Goal: Navigation & Orientation: Find specific page/section

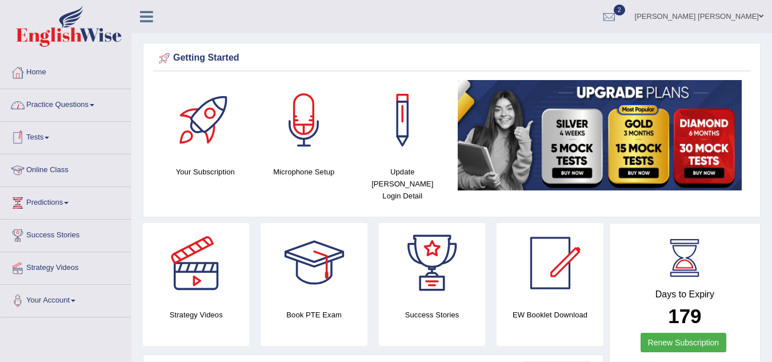
click at [50, 171] on link "Online Class" at bounding box center [66, 168] width 130 height 29
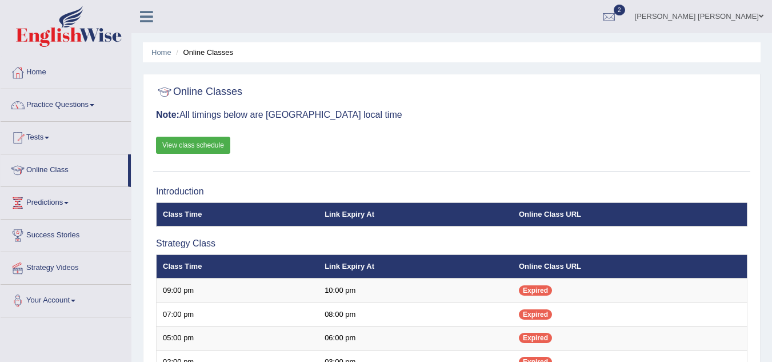
click at [215, 145] on link "View class schedule" at bounding box center [193, 145] width 74 height 17
